Goal: Download file/media

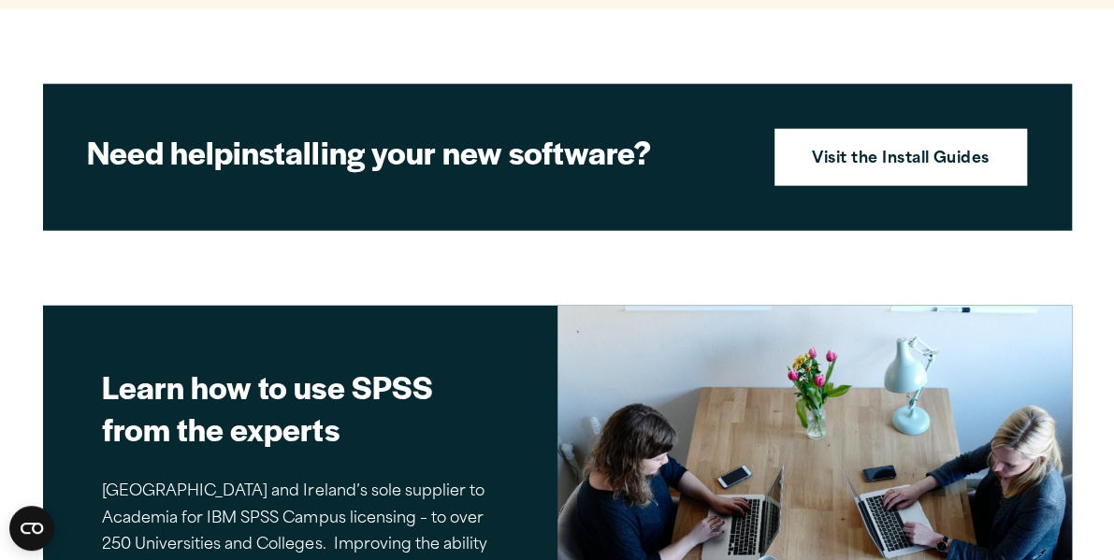
scroll to position [2065, 0]
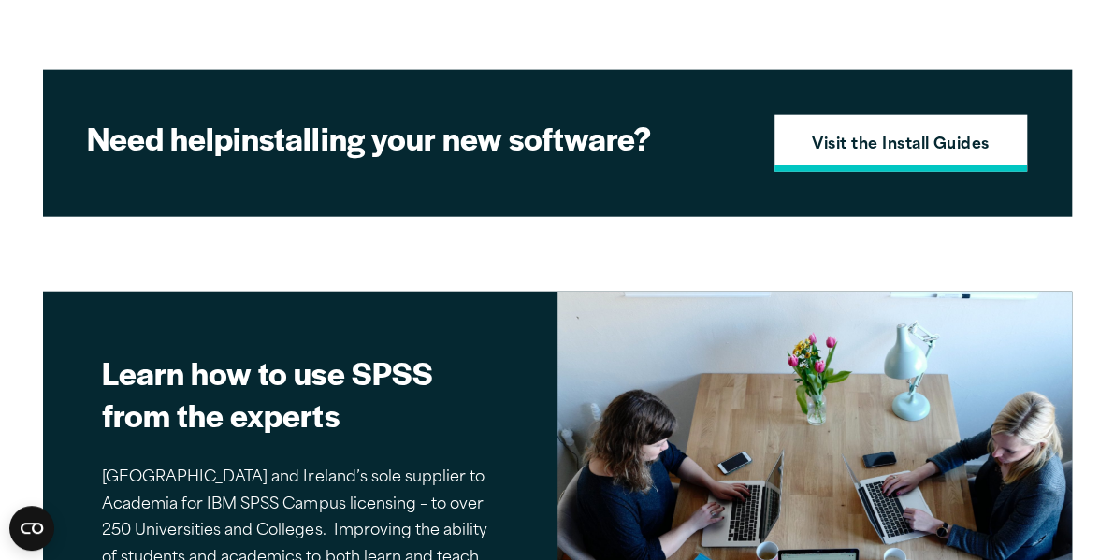
click at [939, 137] on strong "Visit the Install Guides" at bounding box center [901, 146] width 178 height 24
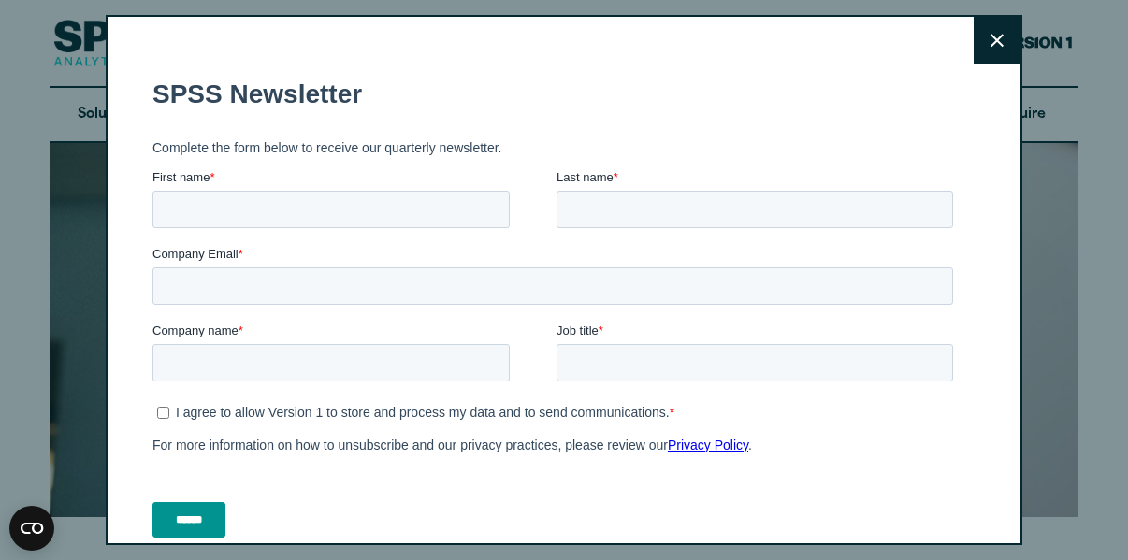
click at [974, 32] on button "Close" at bounding box center [997, 40] width 47 height 47
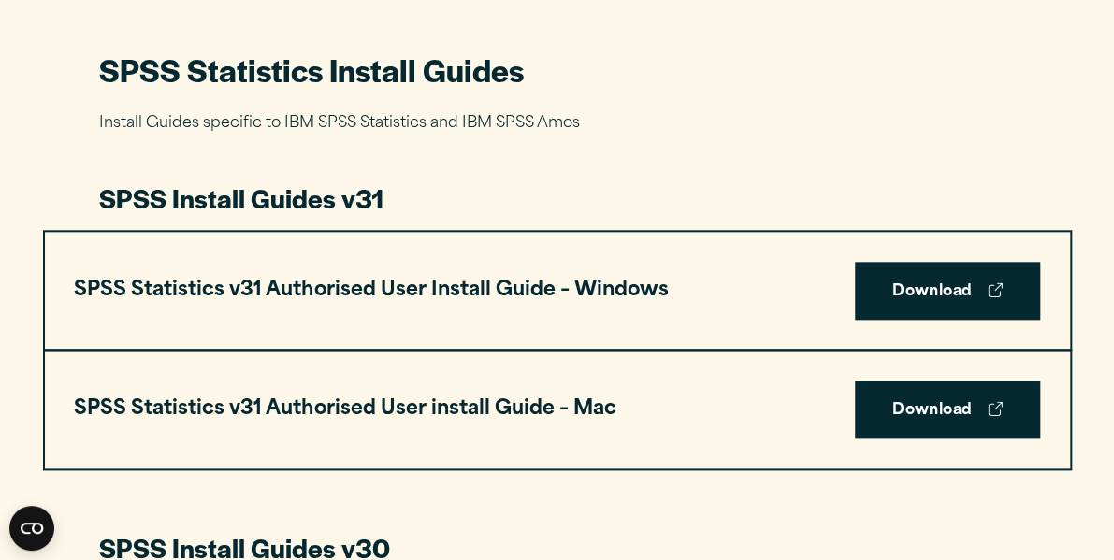
scroll to position [866, 0]
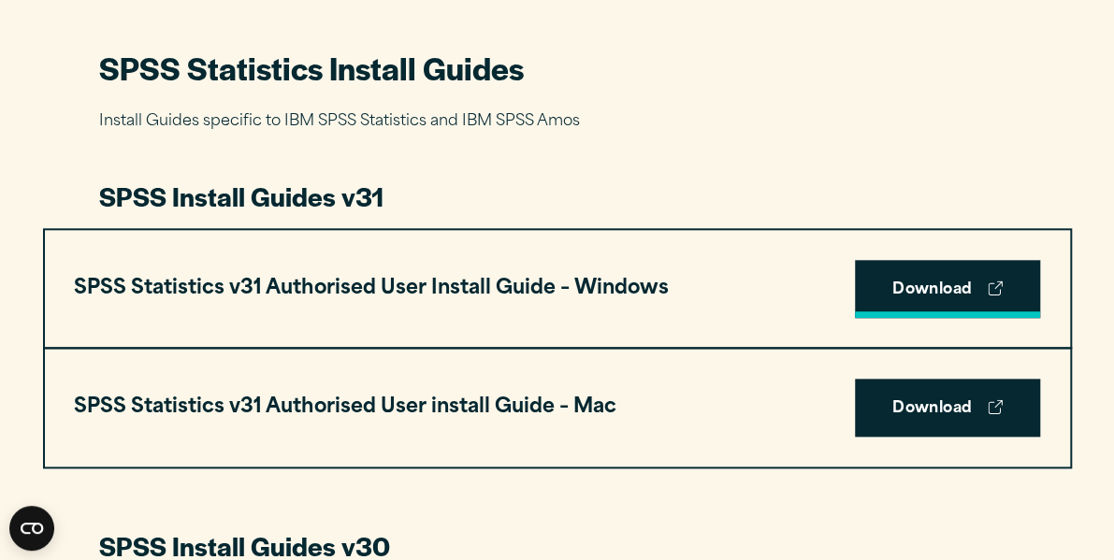
click at [928, 284] on link "Download" at bounding box center [947, 289] width 185 height 58
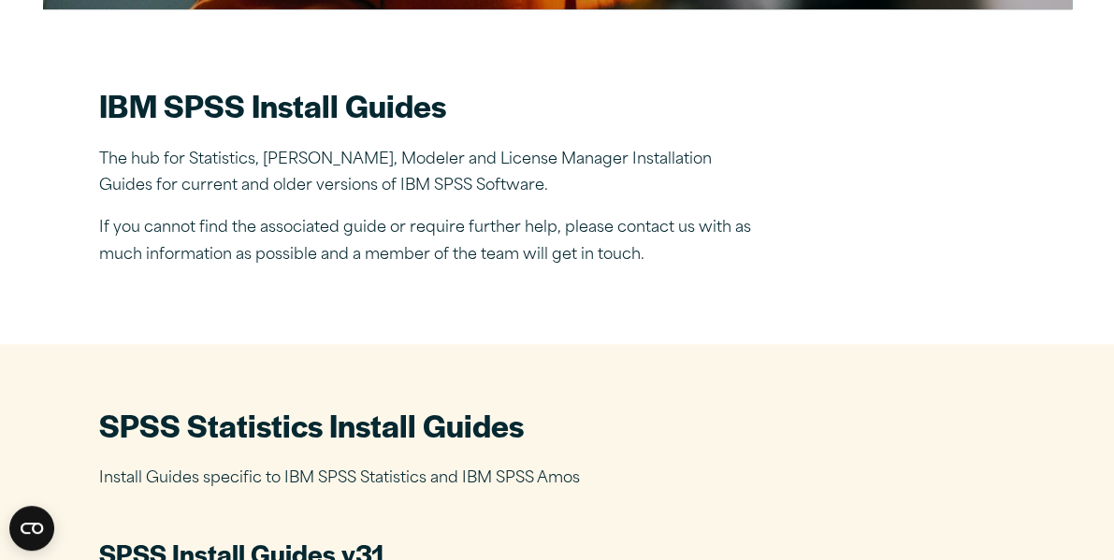
scroll to position [0, 0]
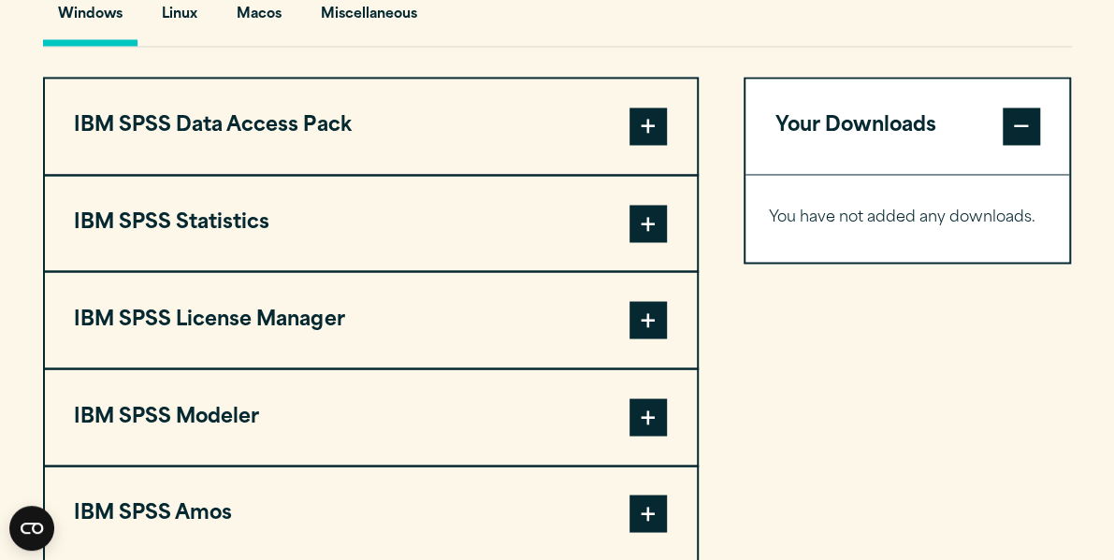
scroll to position [1458, 0]
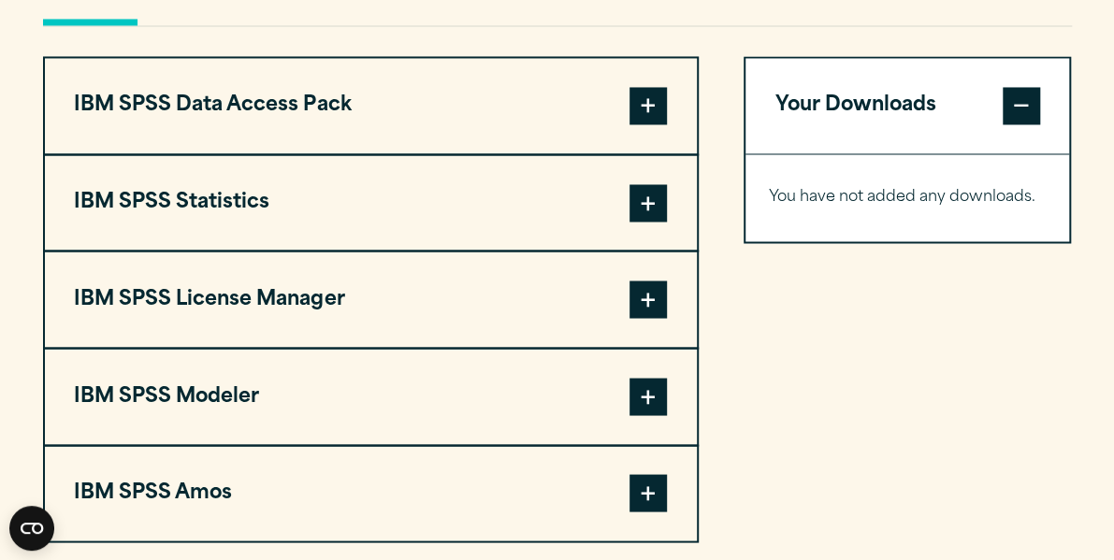
click at [649, 201] on span at bounding box center [648, 202] width 37 height 37
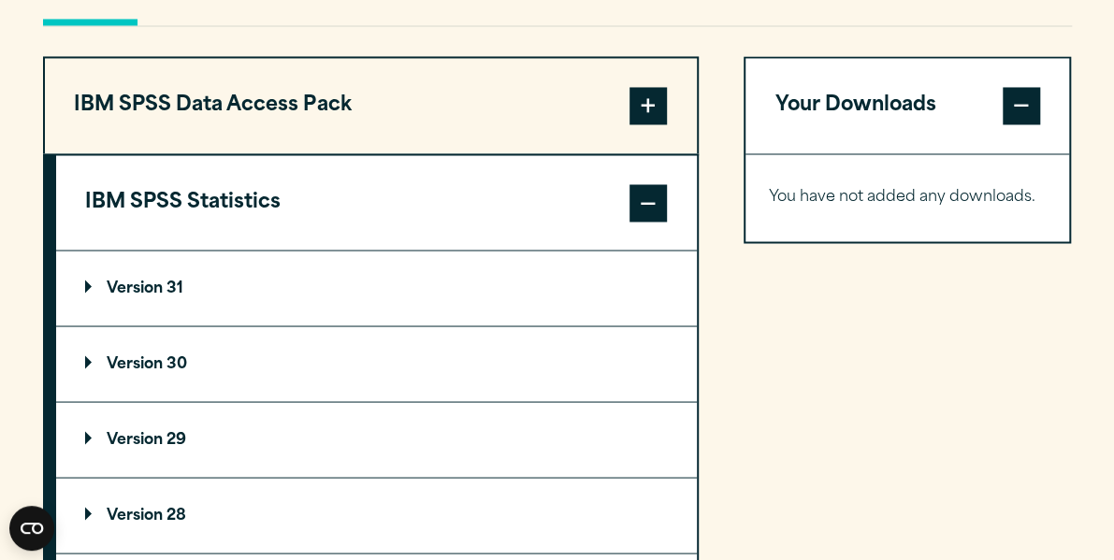
scroll to position [1553, 0]
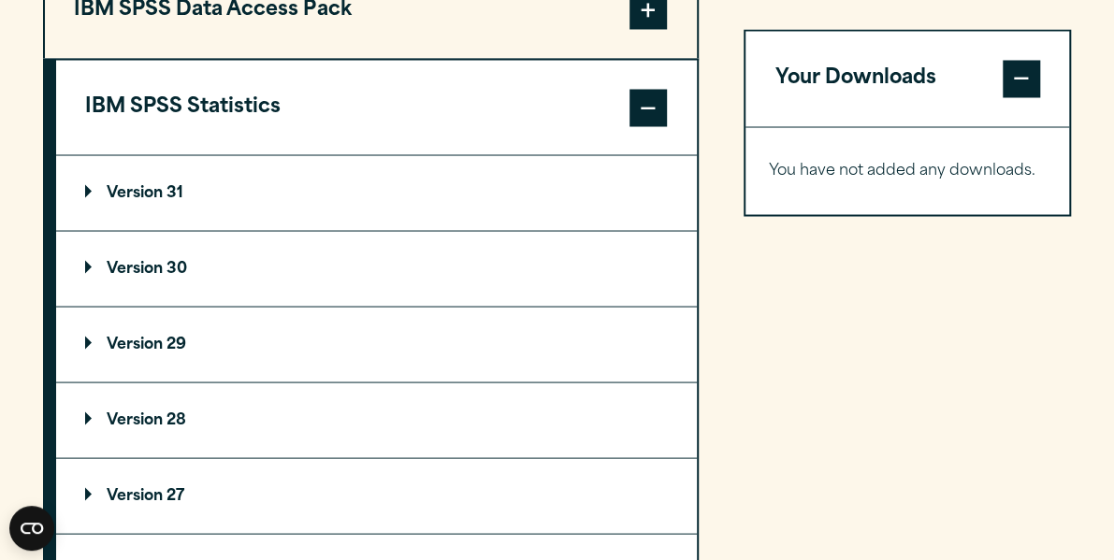
click at [148, 347] on p "Version 29" at bounding box center [135, 344] width 101 height 15
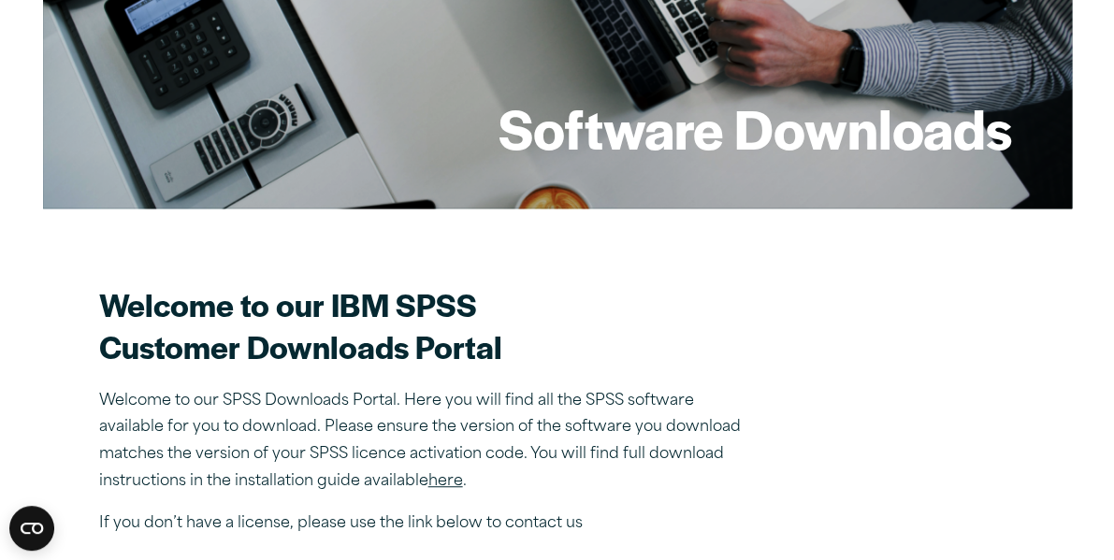
scroll to position [0, 0]
